Goal: Use online tool/utility: Use online tool/utility

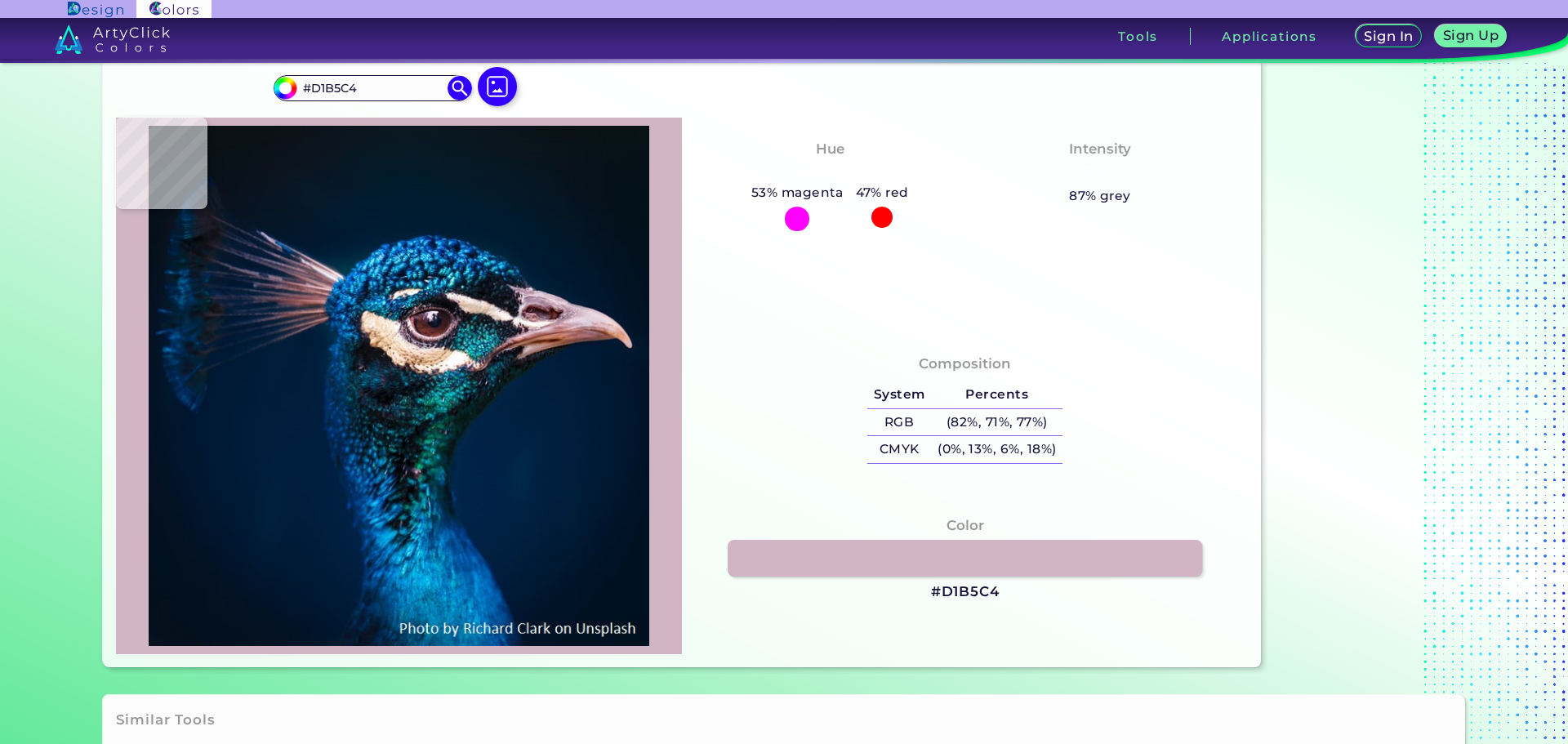
type input "#000000"
type input "#00162b"
type input "#00162B"
type input "#00162d"
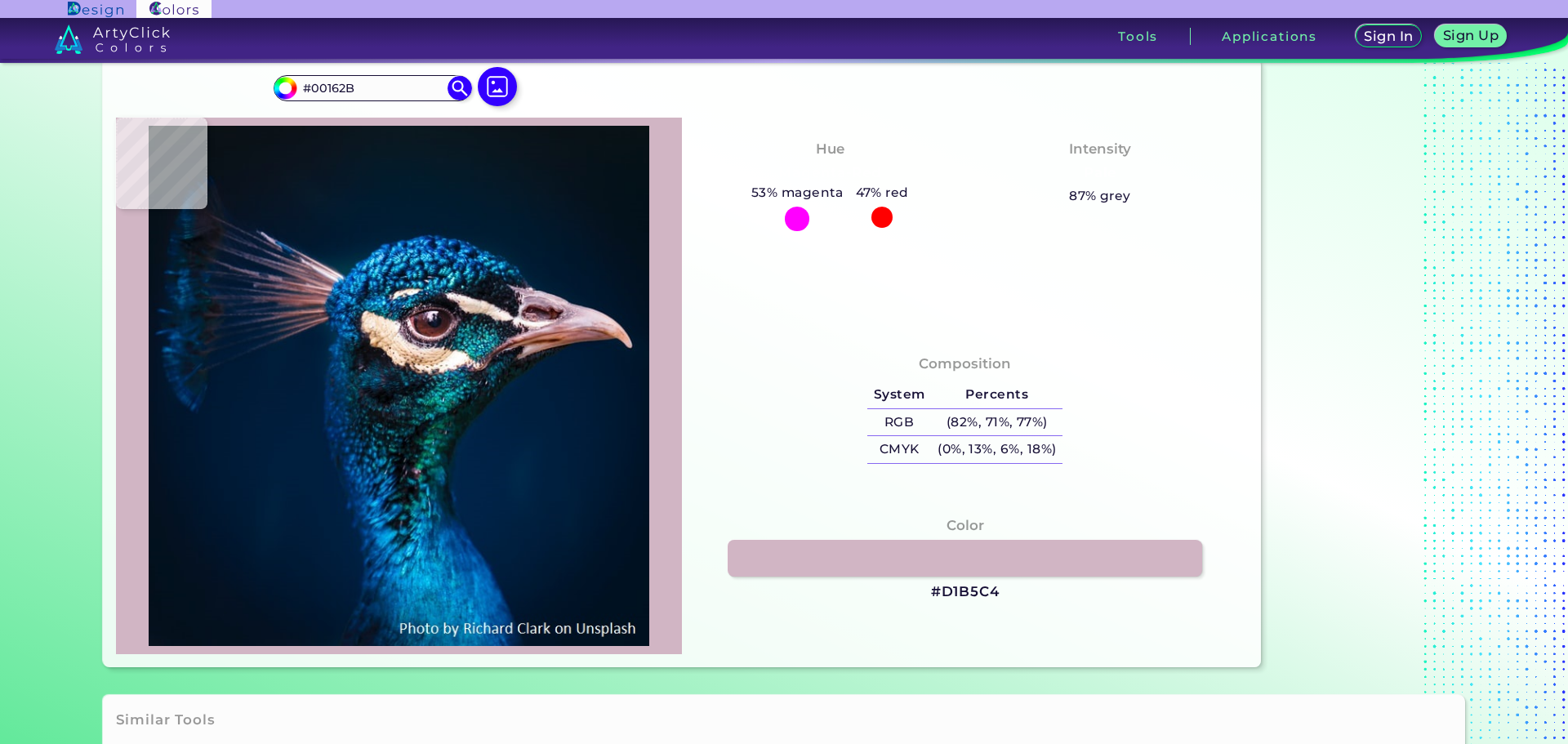
type input "#00162D"
type input "#001830"
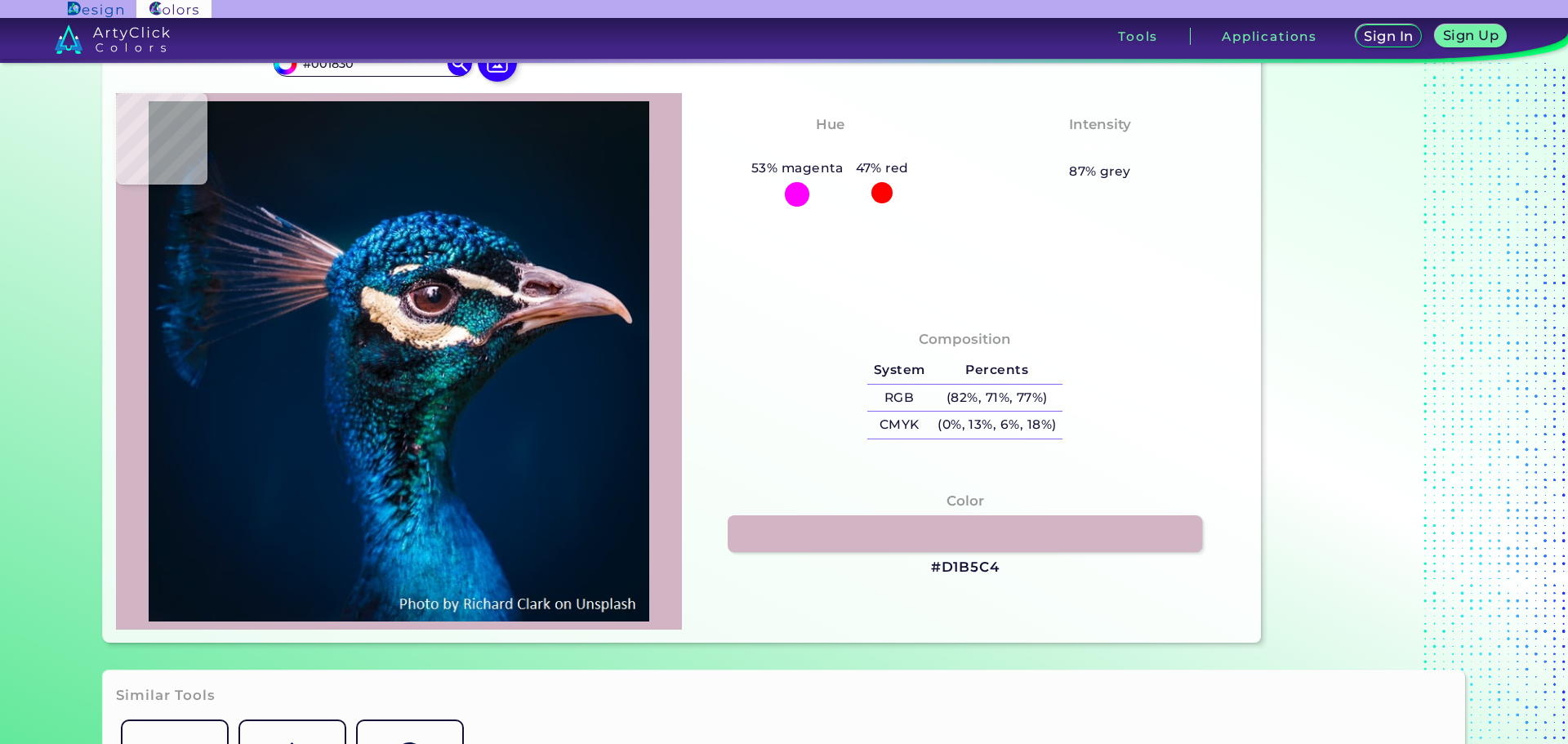
type input "#001832"
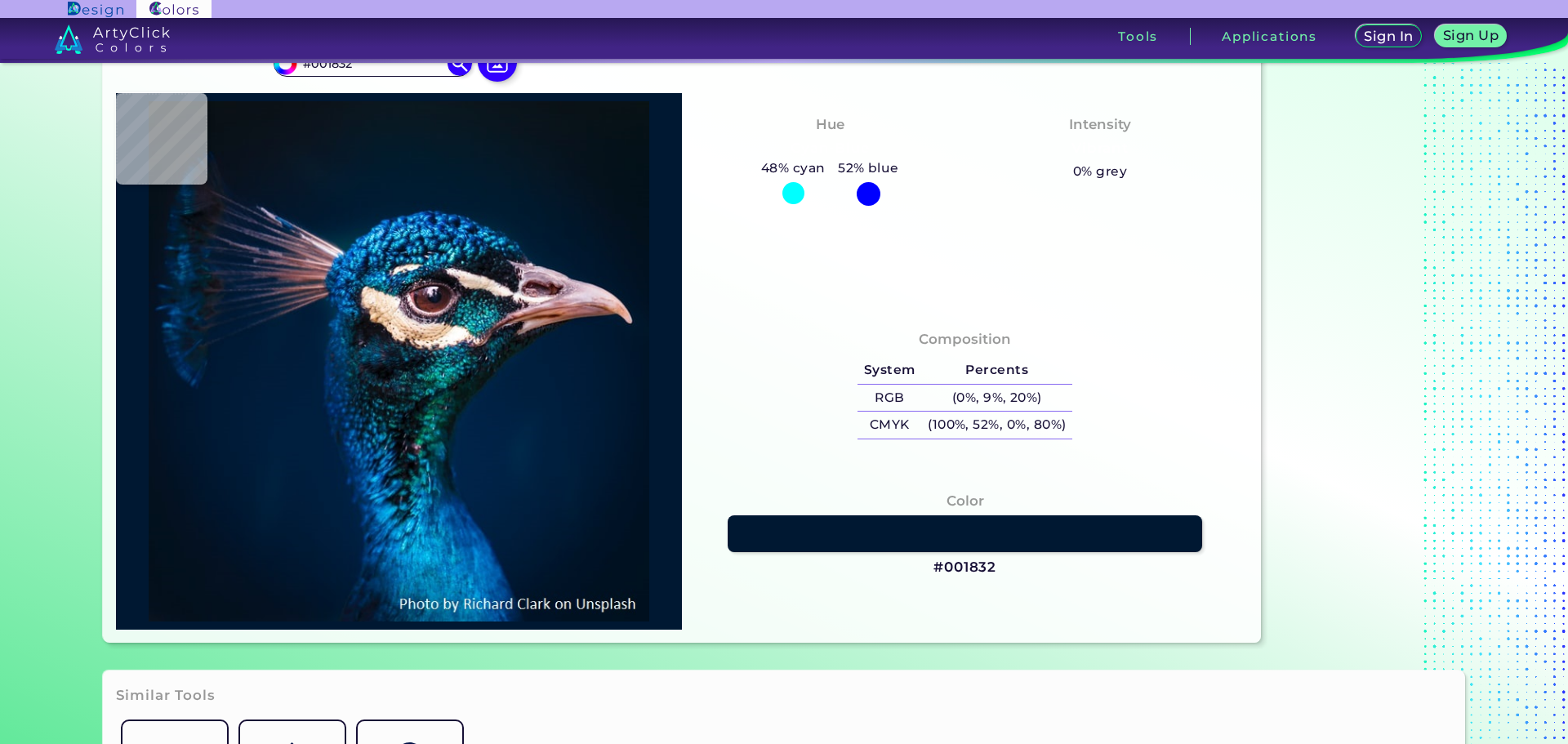
type input "#001830"
type input "#01172f"
type input "#01172F"
type input "#00162e"
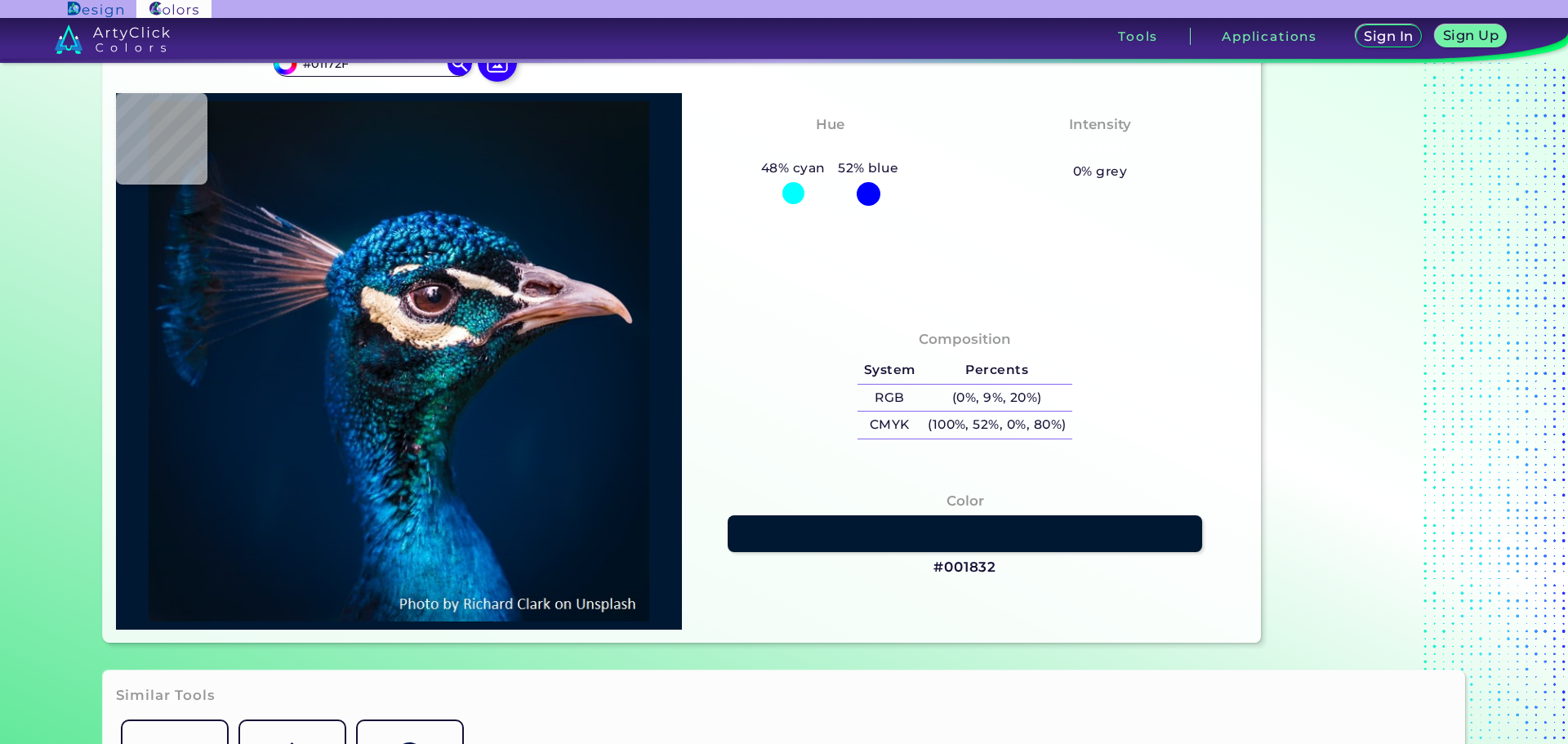
type input "#00162E"
type input "#00142c"
type input "#00142C"
type input "#001428"
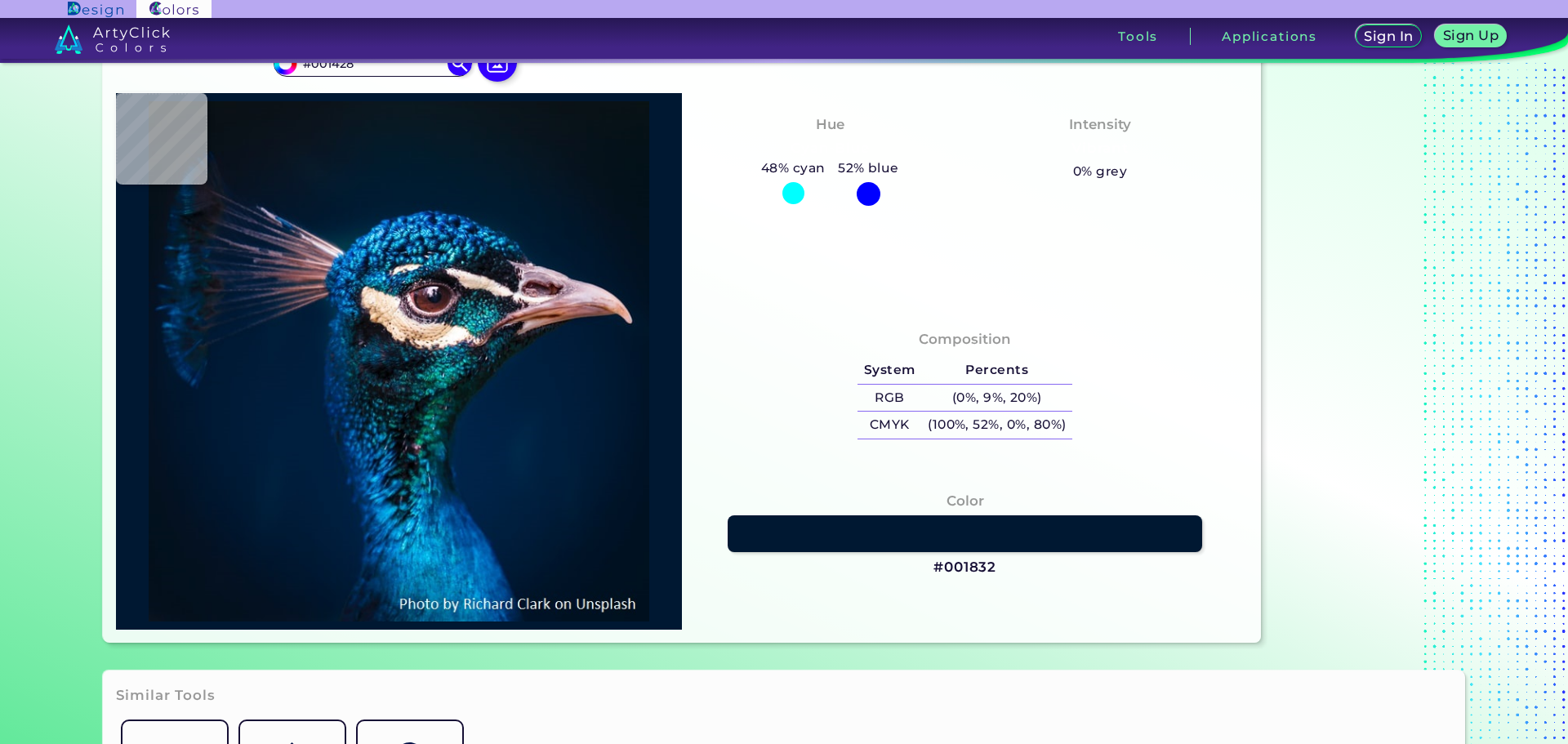
type input "#000000"
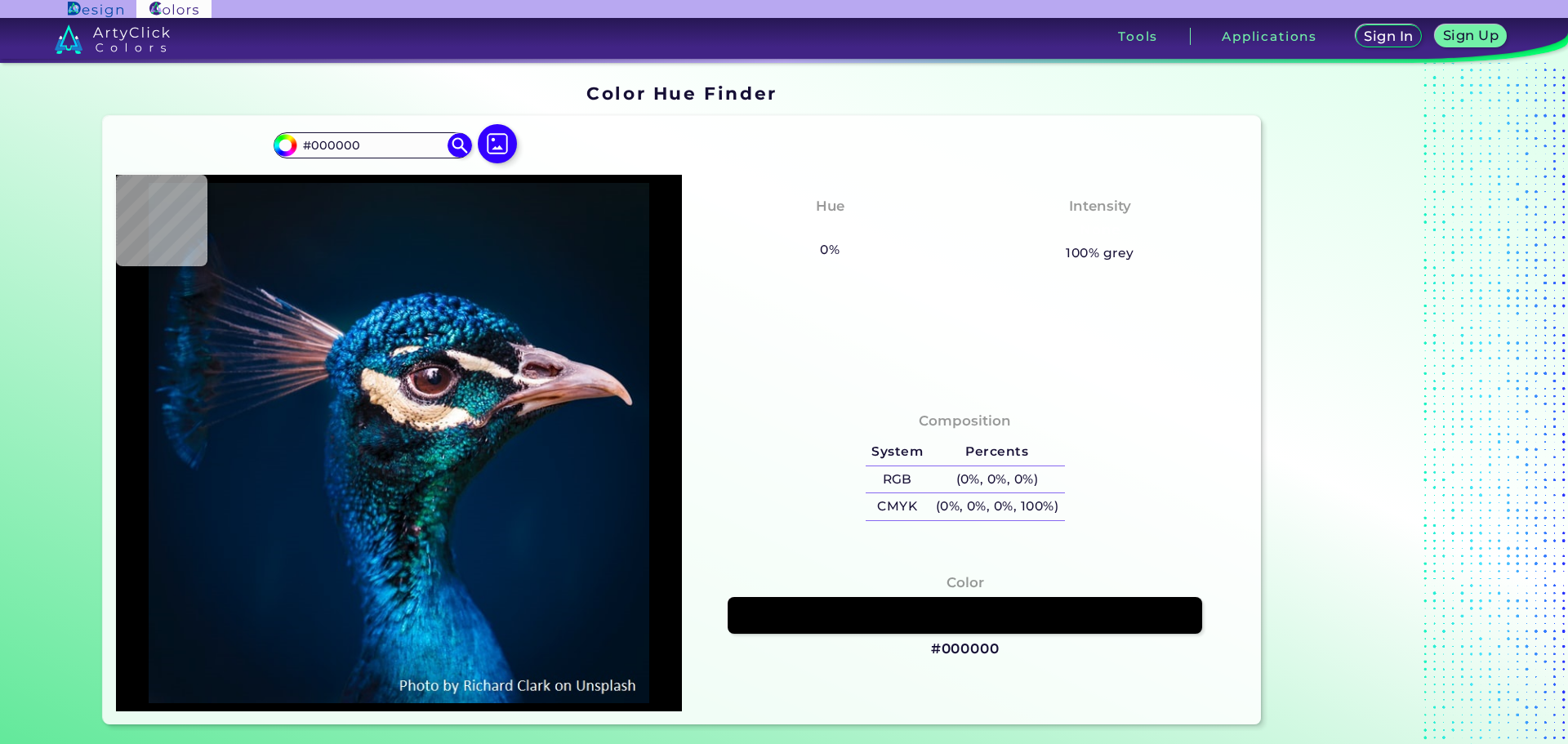
type input "#0a141d"
type input "#0A141D"
type input "#031219"
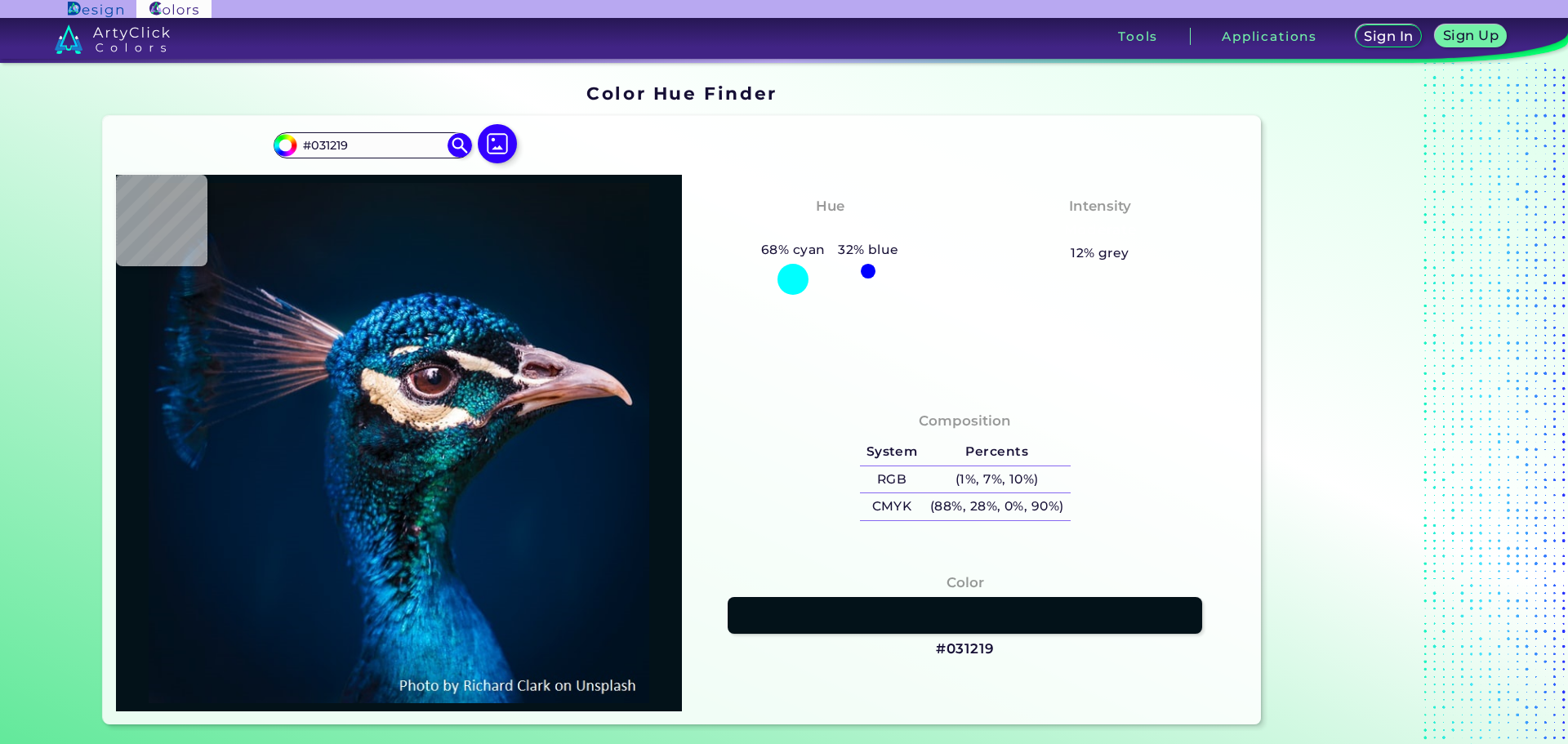
scroll to position [327, 0]
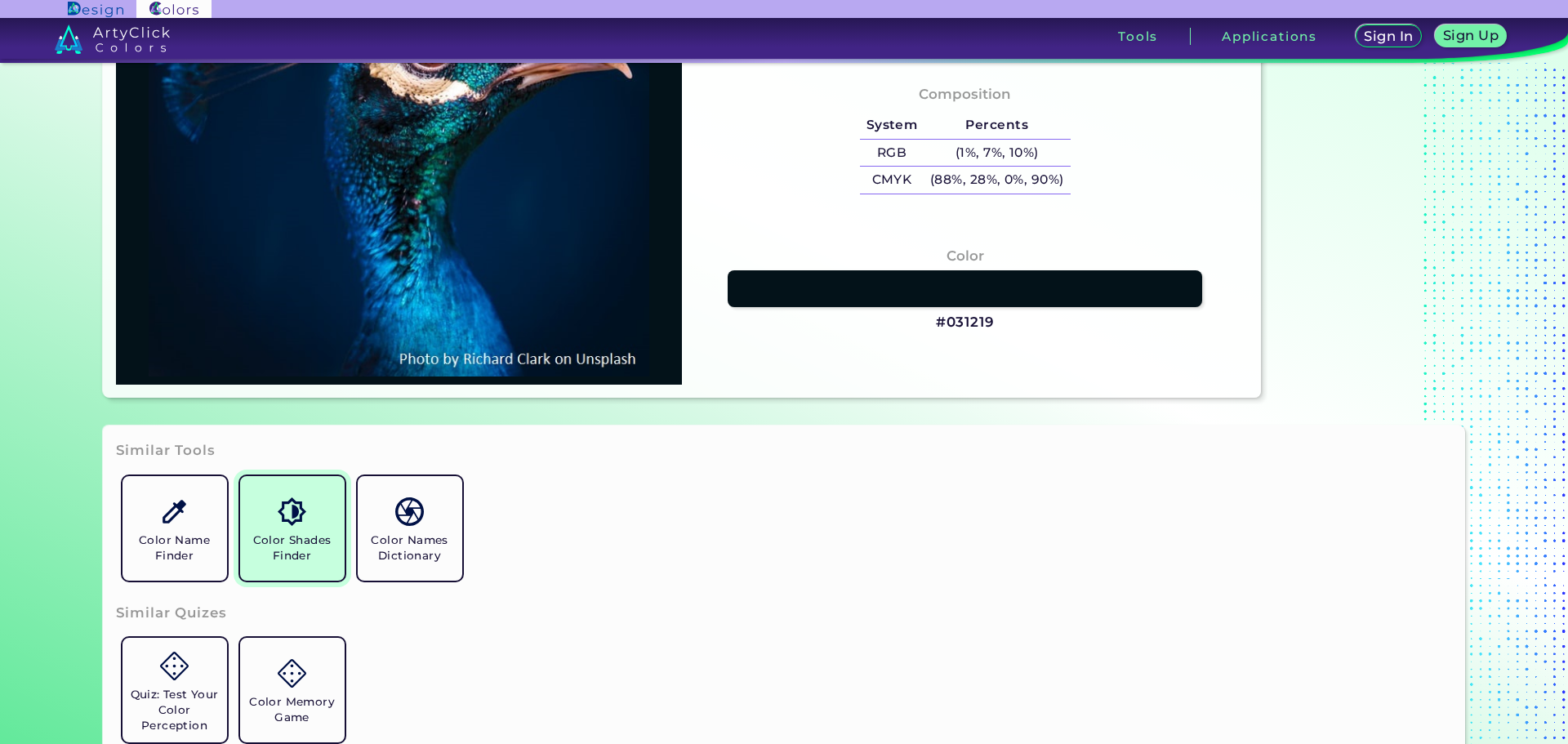
click at [303, 535] on h5 "Color Shades Finder" at bounding box center [292, 548] width 92 height 31
